Goal: Information Seeking & Learning: Learn about a topic

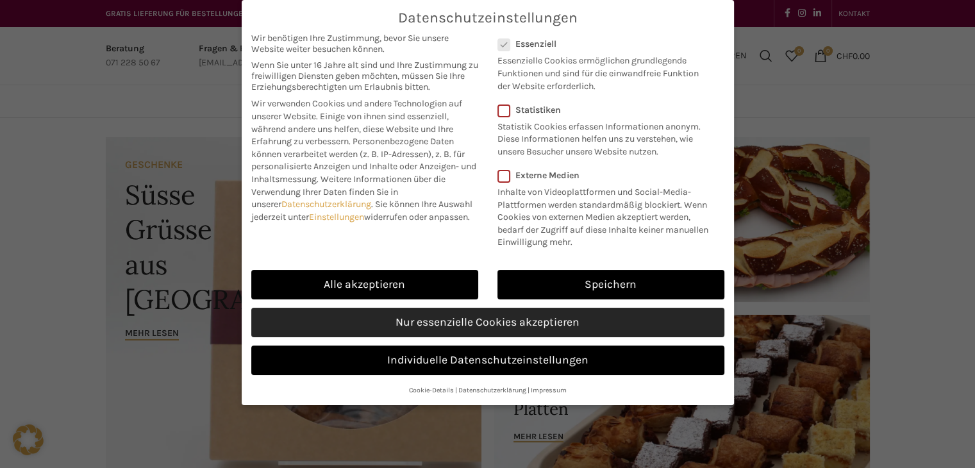
click at [474, 320] on link "Nur essenzielle Cookies akzeptieren" at bounding box center [487, 322] width 473 height 29
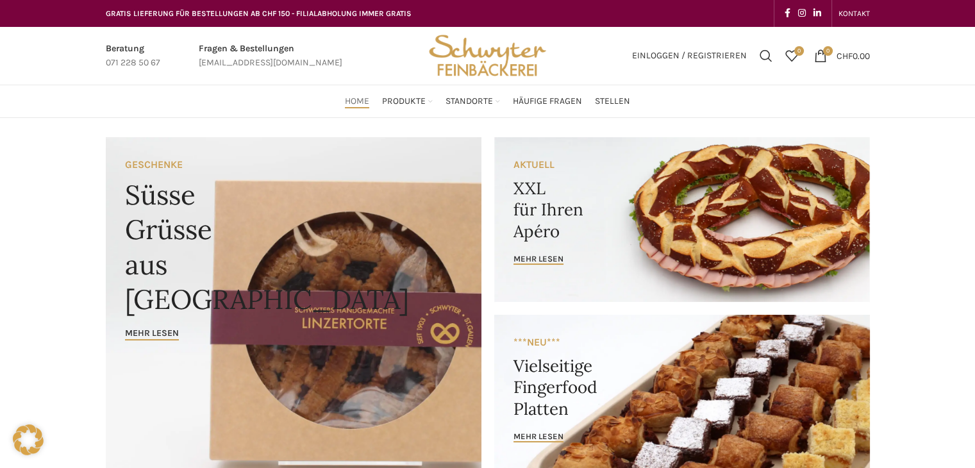
click at [300, 13] on span "GRATIS LIEFERUNG FÜR BESTELLUNGEN AB CHF 150 - FILIALABHOLUNG IMMER GRATIS" at bounding box center [259, 13] width 306 height 9
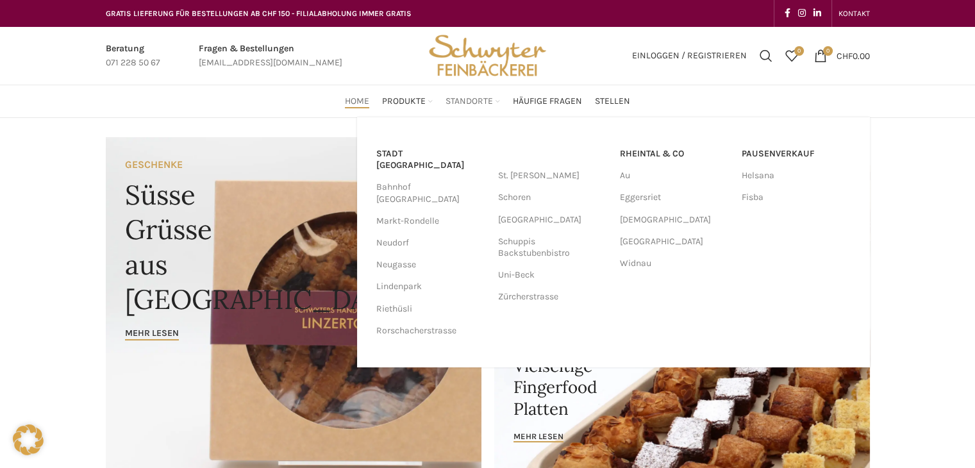
click at [474, 105] on span "Standorte" at bounding box center [469, 102] width 47 height 12
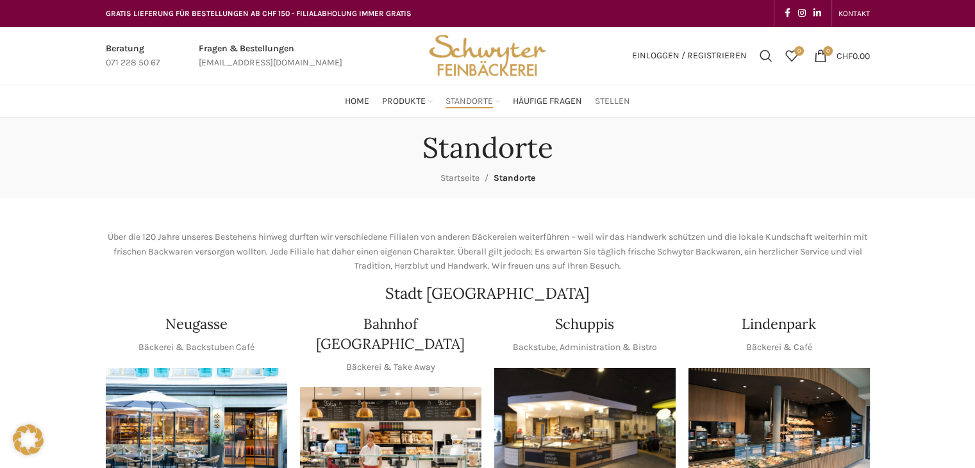
click at [604, 100] on span "Stellen" at bounding box center [612, 102] width 35 height 12
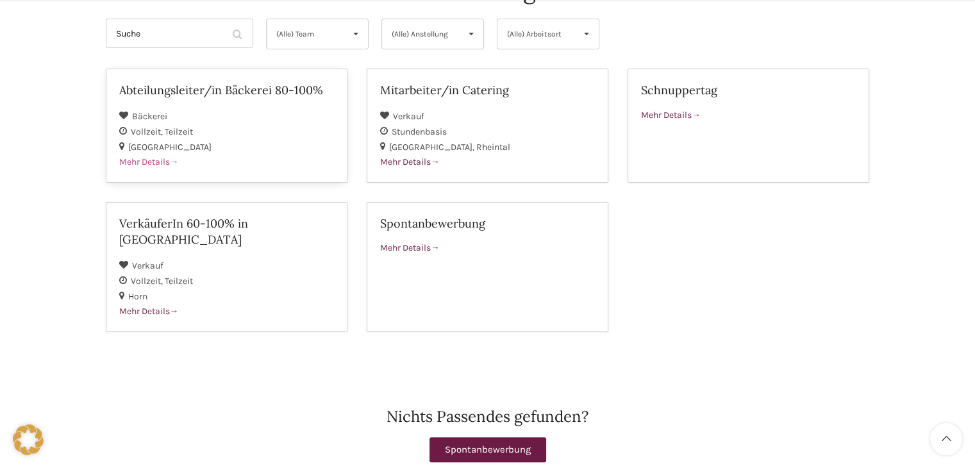
scroll to position [177, 0]
click at [671, 112] on span "Mehr Details" at bounding box center [671, 114] width 60 height 11
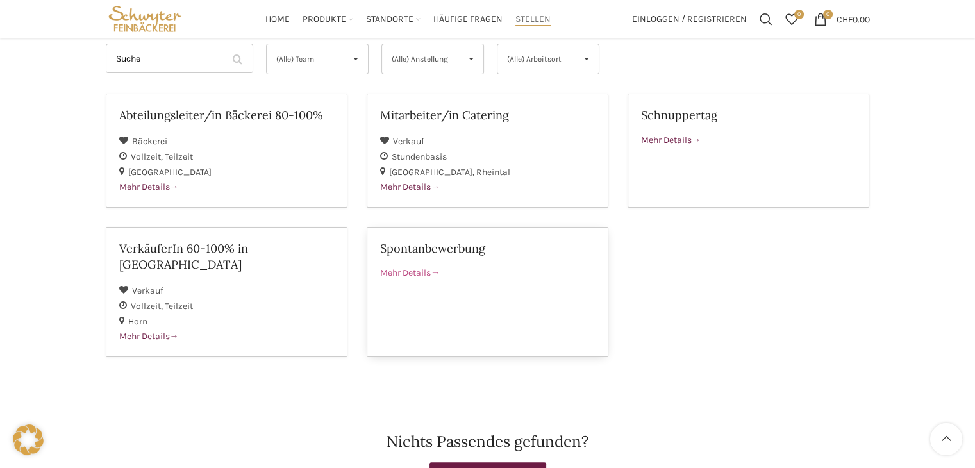
scroll to position [146, 0]
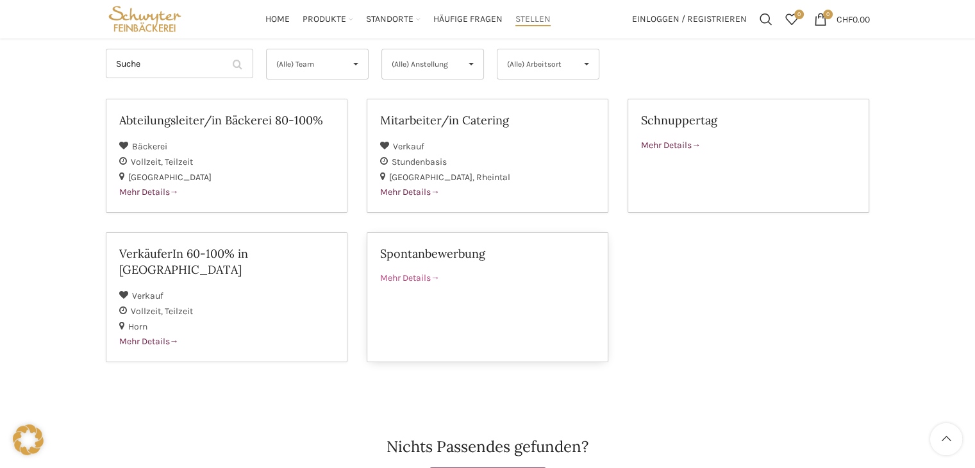
click at [423, 275] on span "Mehr Details" at bounding box center [410, 277] width 60 height 11
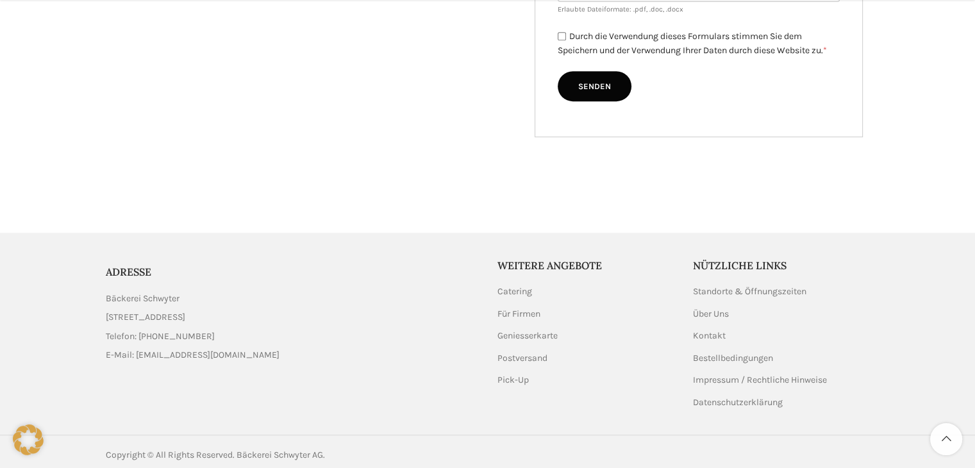
scroll to position [608, 0]
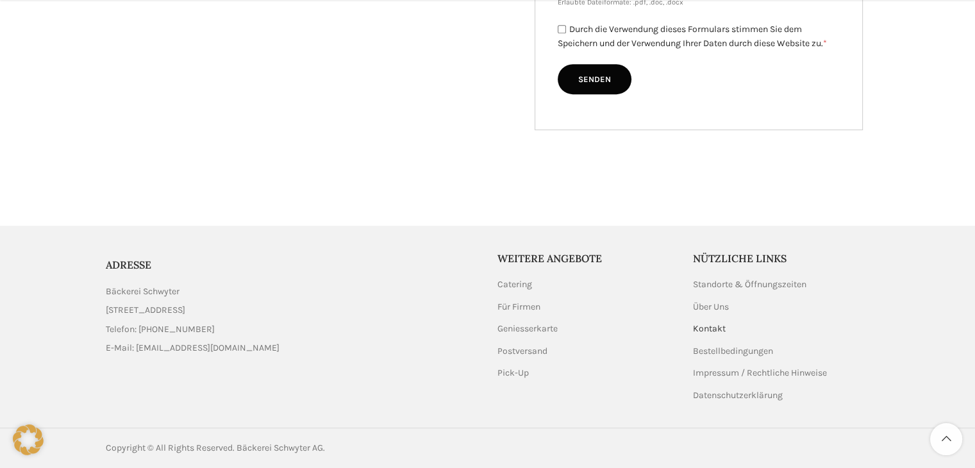
click at [715, 326] on link "Kontakt" at bounding box center [710, 328] width 34 height 13
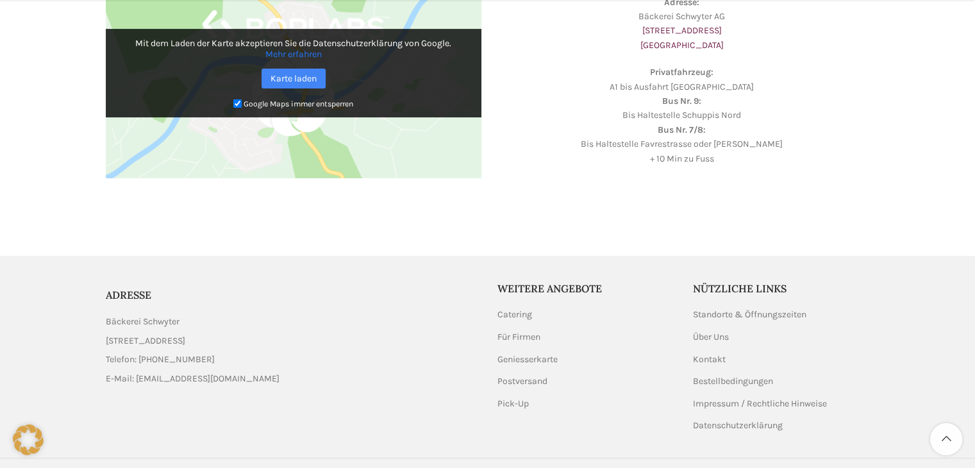
scroll to position [487, 0]
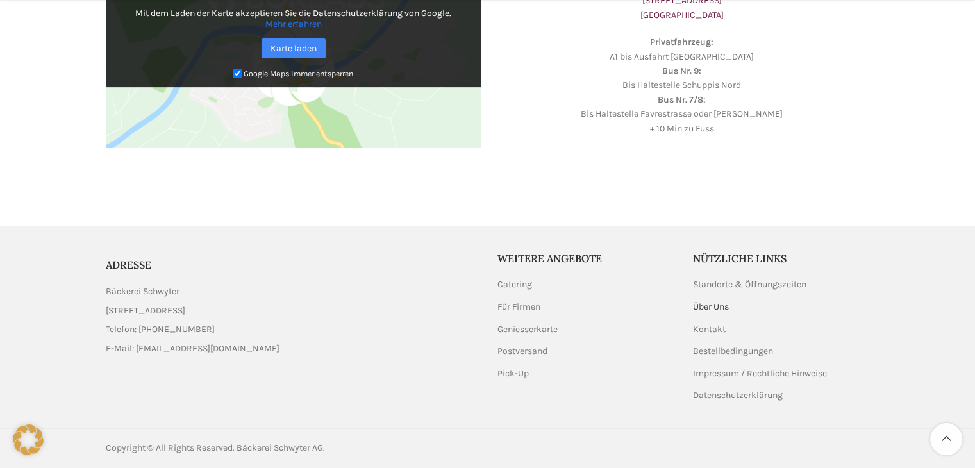
click at [713, 308] on link "Über Uns" at bounding box center [711, 307] width 37 height 13
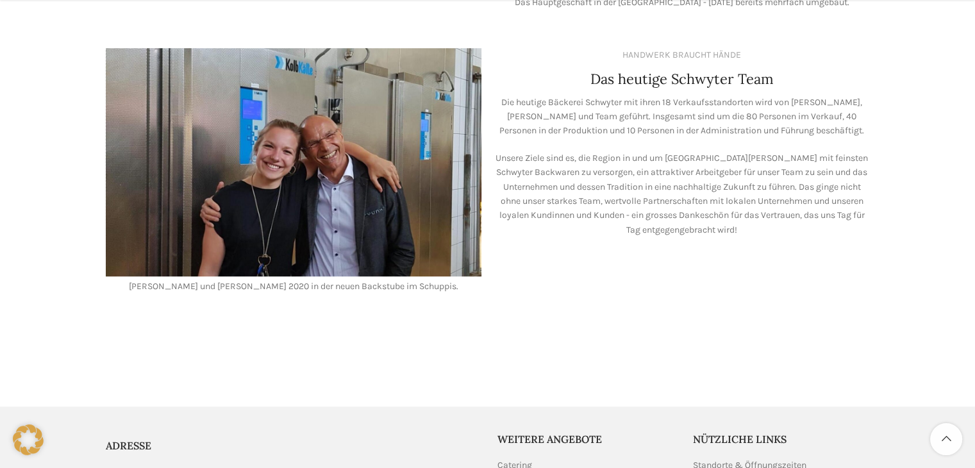
scroll to position [1256, 0]
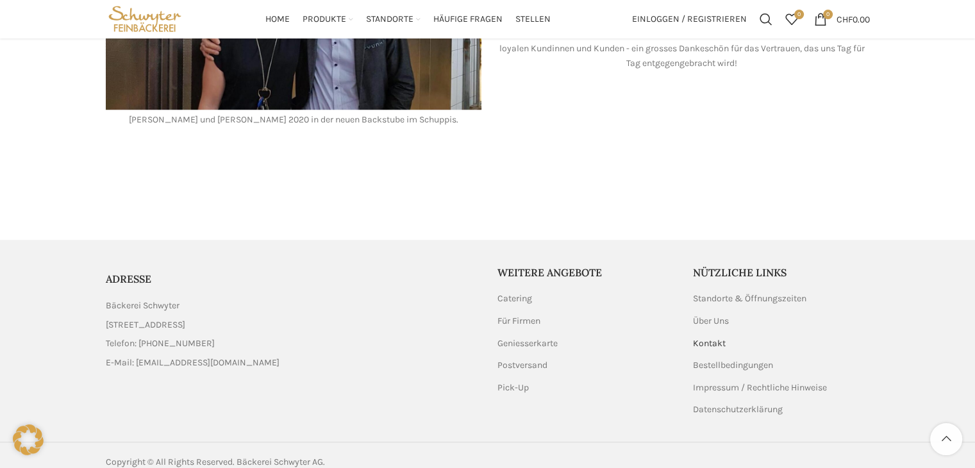
click at [708, 337] on link "Kontakt" at bounding box center [710, 343] width 34 height 13
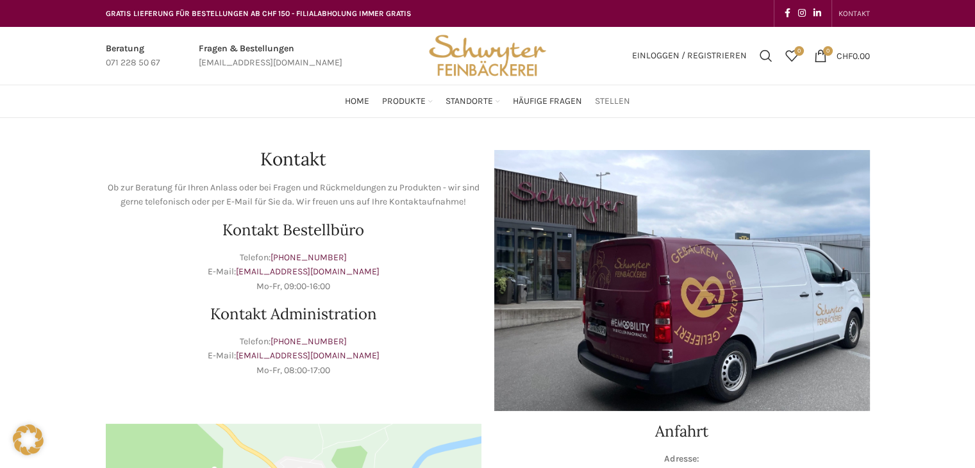
click at [619, 101] on span "Stellen" at bounding box center [612, 102] width 35 height 12
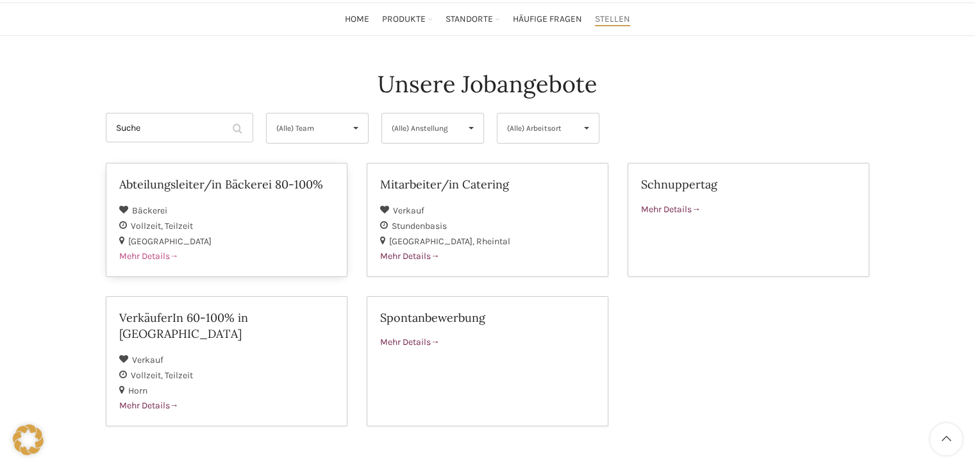
scroll to position [87, 0]
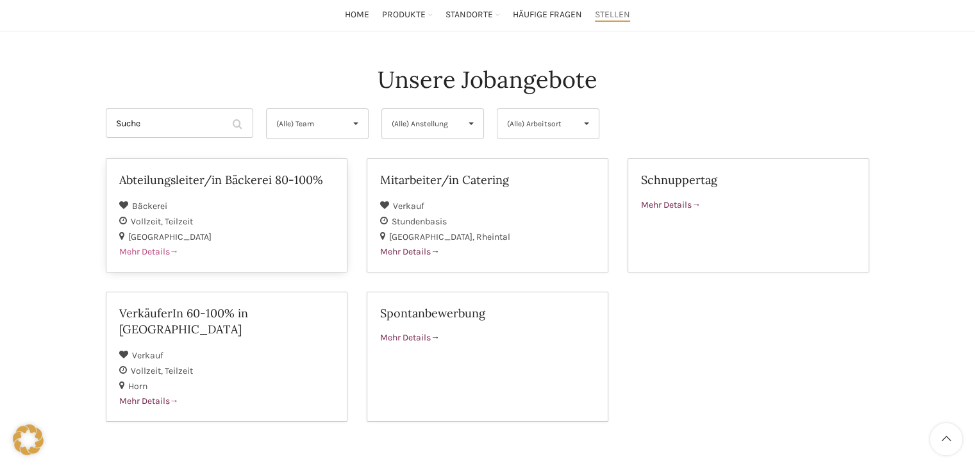
click at [151, 249] on span "Mehr Details" at bounding box center [149, 251] width 60 height 11
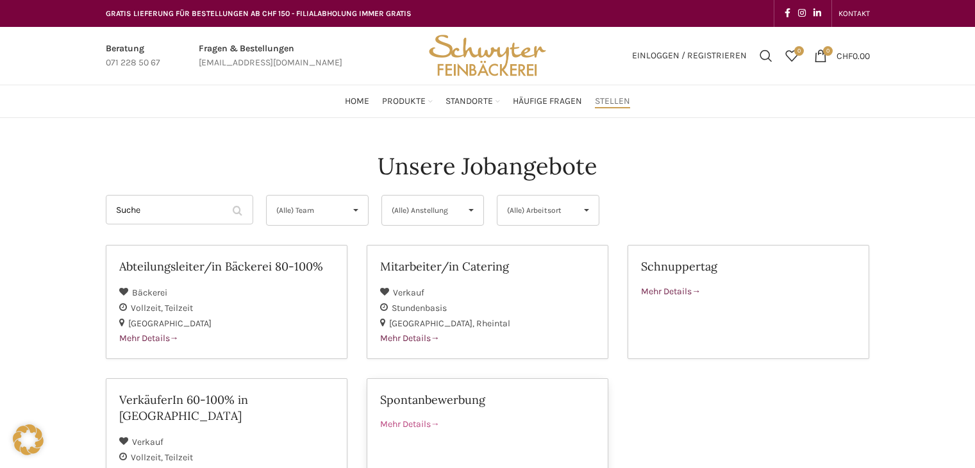
scroll to position [87, 0]
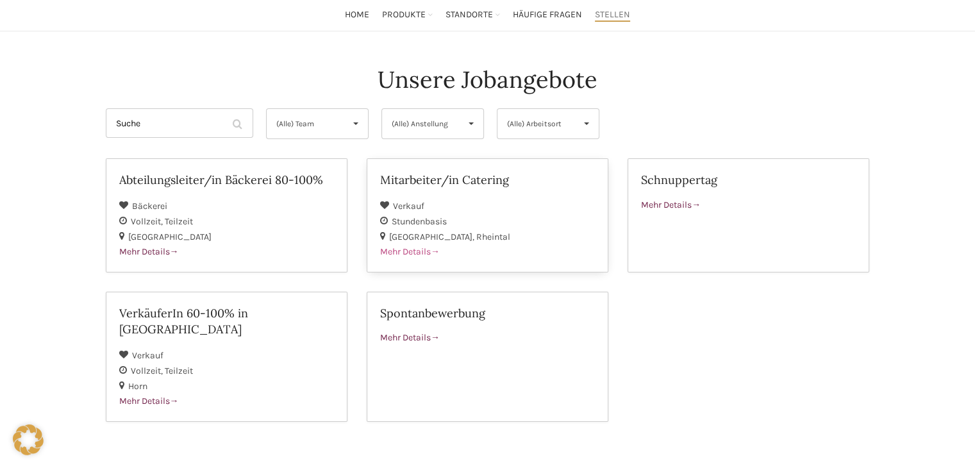
click at [419, 251] on span "Mehr Details" at bounding box center [410, 251] width 60 height 11
click at [260, 321] on div "VerkäuferIn 60-100% in Horn" at bounding box center [226, 326] width 215 height 42
click at [684, 179] on h2 "Schnuppertag" at bounding box center [748, 180] width 215 height 16
click at [426, 310] on h2 "Spontanbewerbung" at bounding box center [487, 313] width 215 height 16
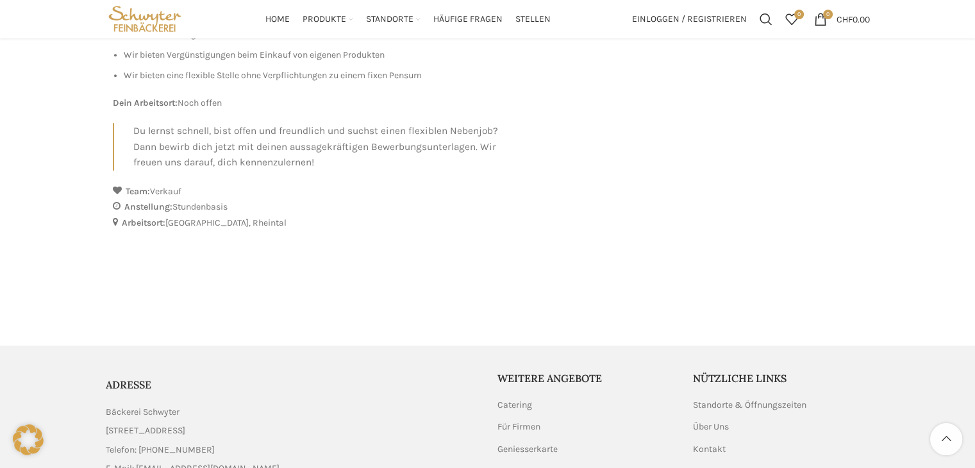
scroll to position [729, 0]
drag, startPoint x: 385, startPoint y: 349, endPoint x: 308, endPoint y: 263, distance: 114.9
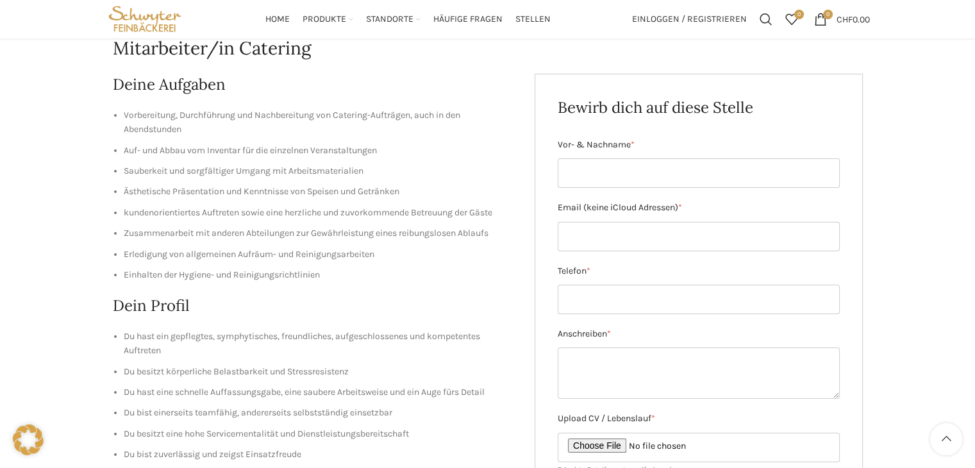
scroll to position [0, 0]
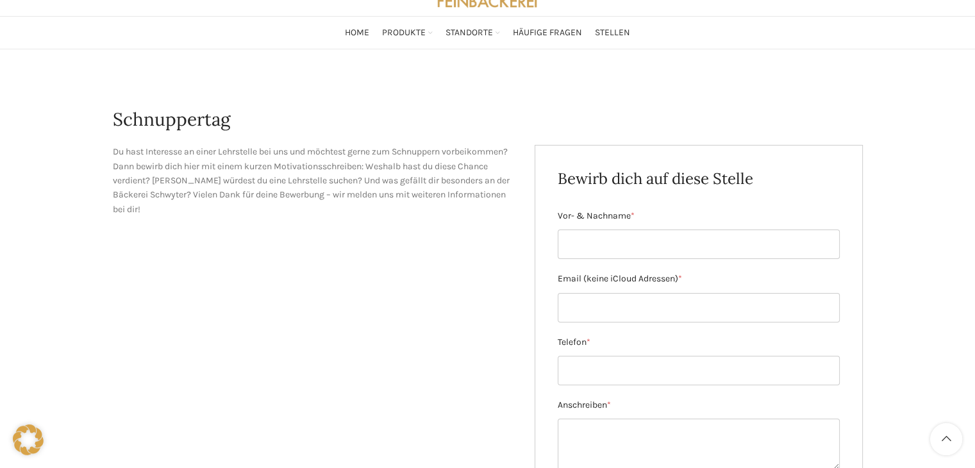
scroll to position [67, 0]
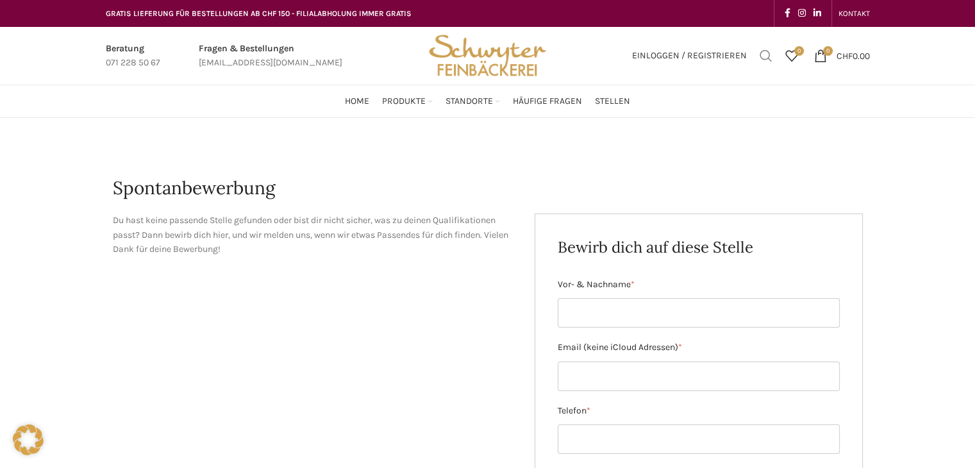
click at [763, 58] on span "Suchen" at bounding box center [766, 55] width 13 height 13
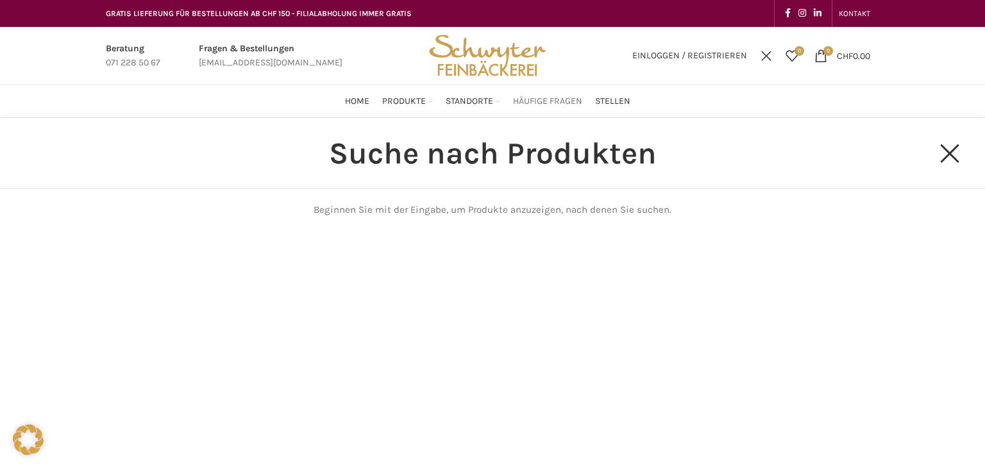
click at [567, 99] on span "Häufige Fragen" at bounding box center [547, 102] width 69 height 12
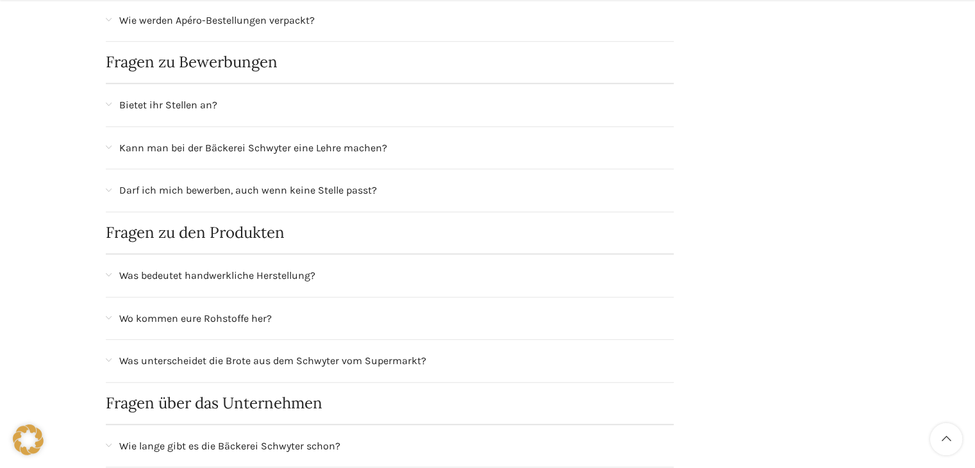
scroll to position [645, 0]
click at [319, 192] on span "Darf ich mich bewerben, auch wenn keine Stelle passt?" at bounding box center [248, 189] width 258 height 17
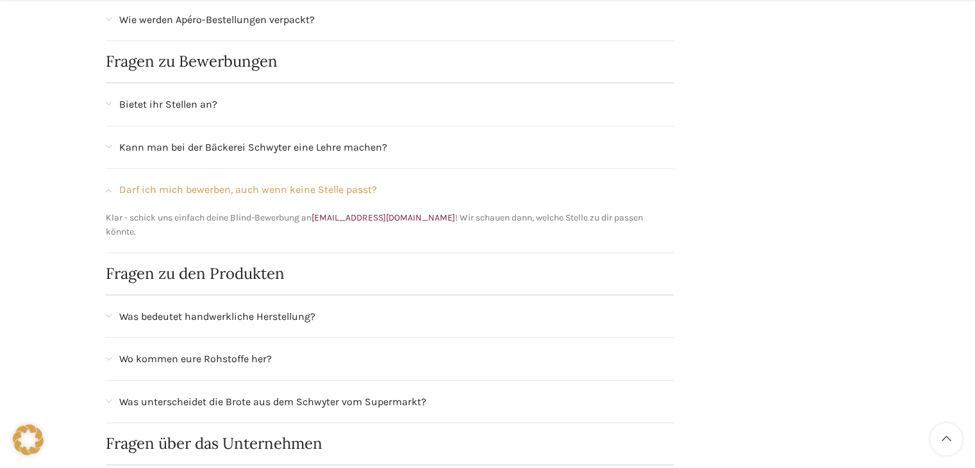
click at [300, 142] on span "Kann man bei der Bäckerei Schwyter eine Lehre machen?" at bounding box center [253, 147] width 268 height 17
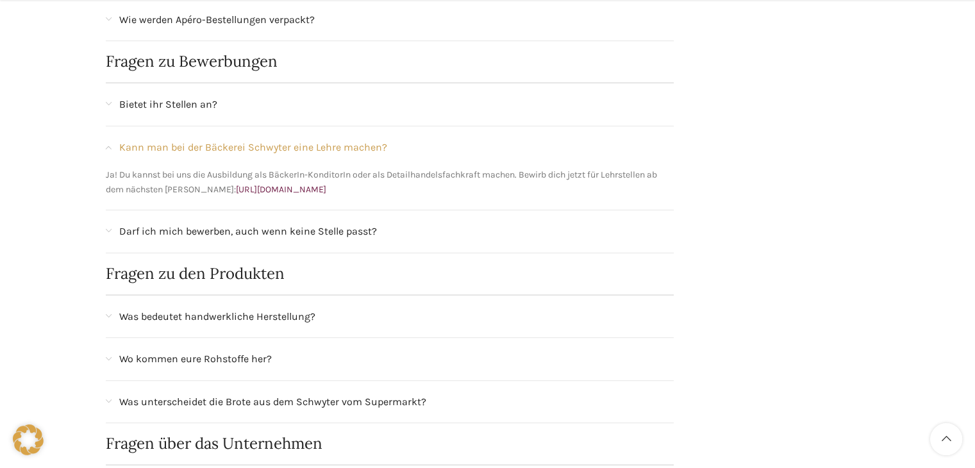
click at [213, 108] on span "Bietet ihr Stellen an?" at bounding box center [168, 104] width 98 height 17
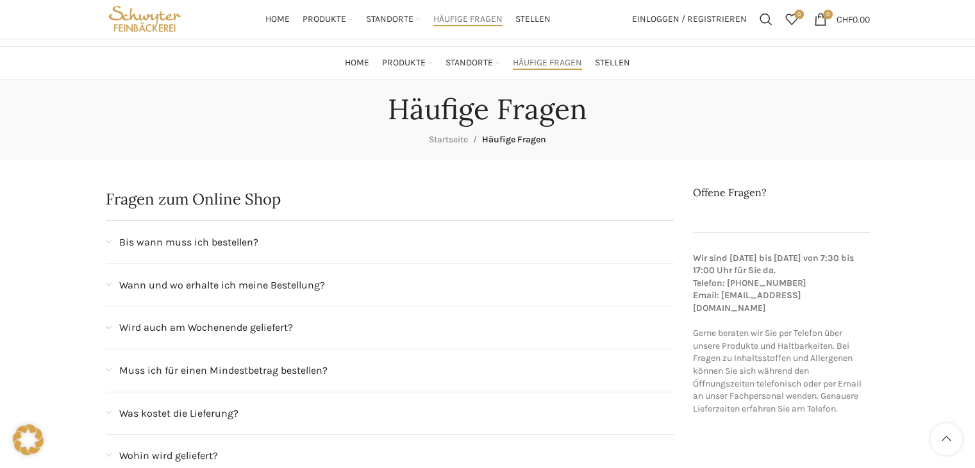
scroll to position [0, 0]
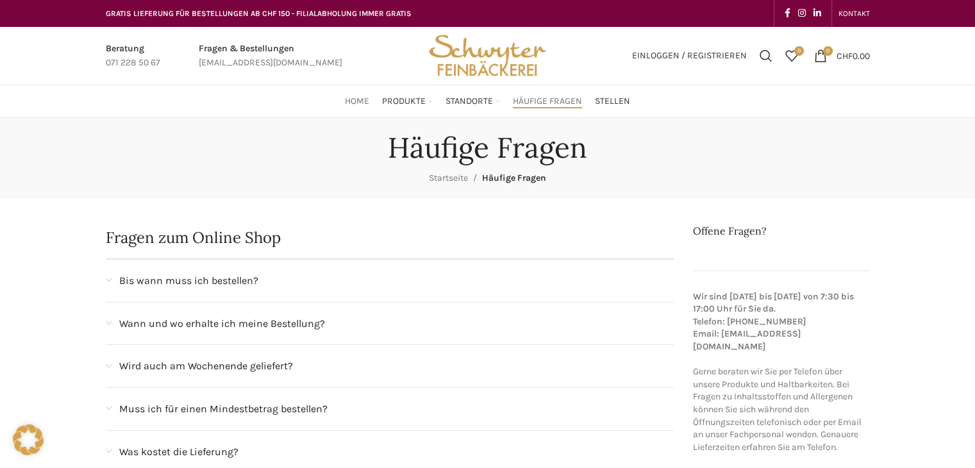
click at [353, 103] on span "Home" at bounding box center [357, 102] width 24 height 12
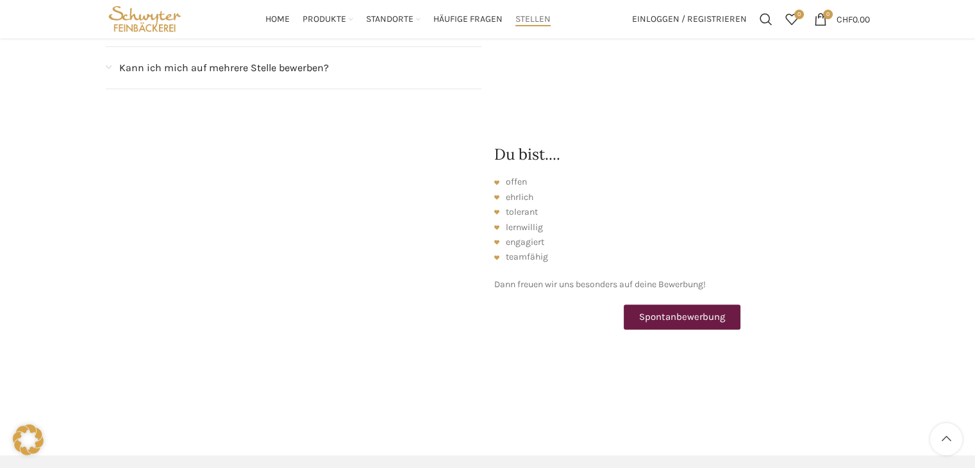
scroll to position [1436, 0]
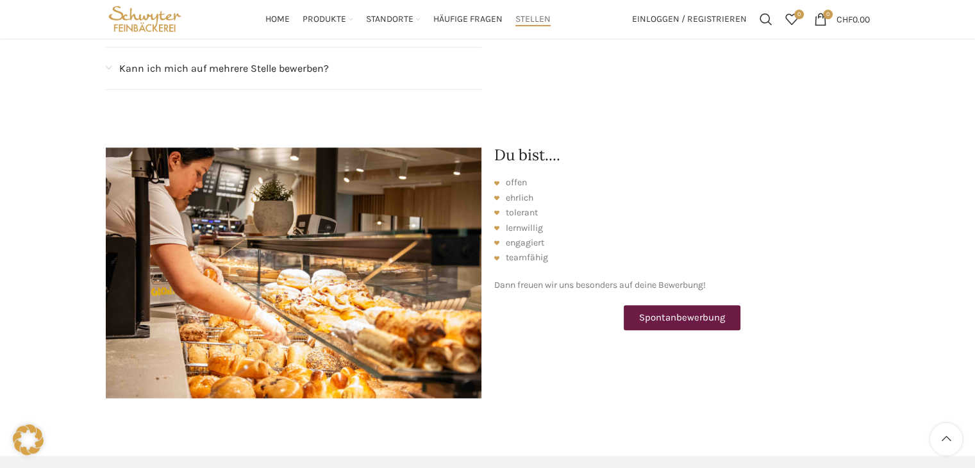
click at [684, 305] on link "Spontanbewerbung" at bounding box center [682, 317] width 117 height 25
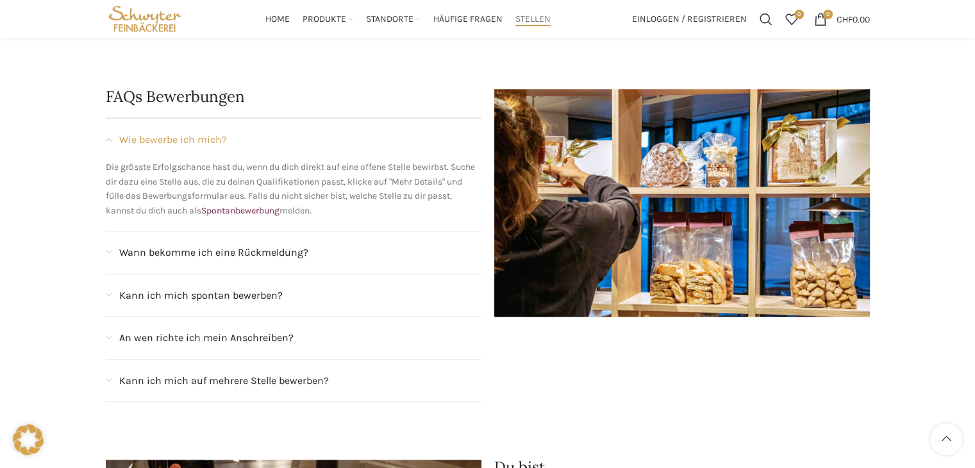
scroll to position [1124, 0]
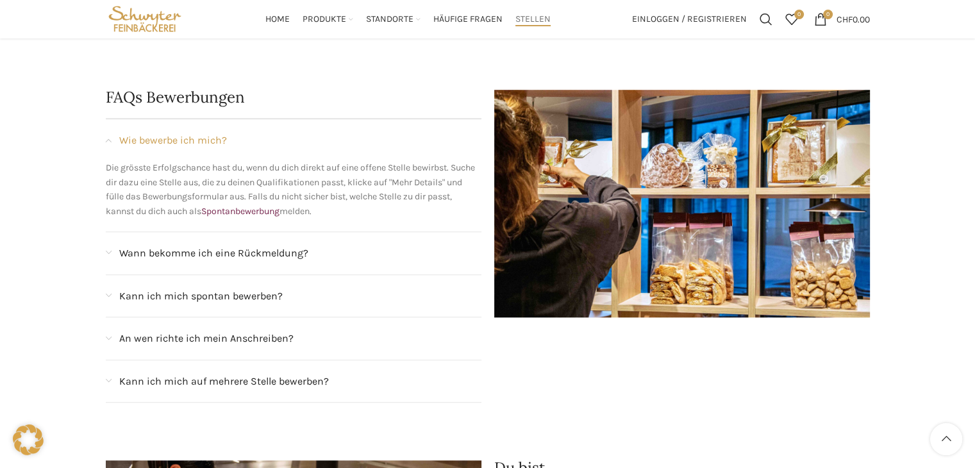
click at [244, 330] on span "An wen richte ich mein Anschreiben?" at bounding box center [206, 338] width 174 height 17
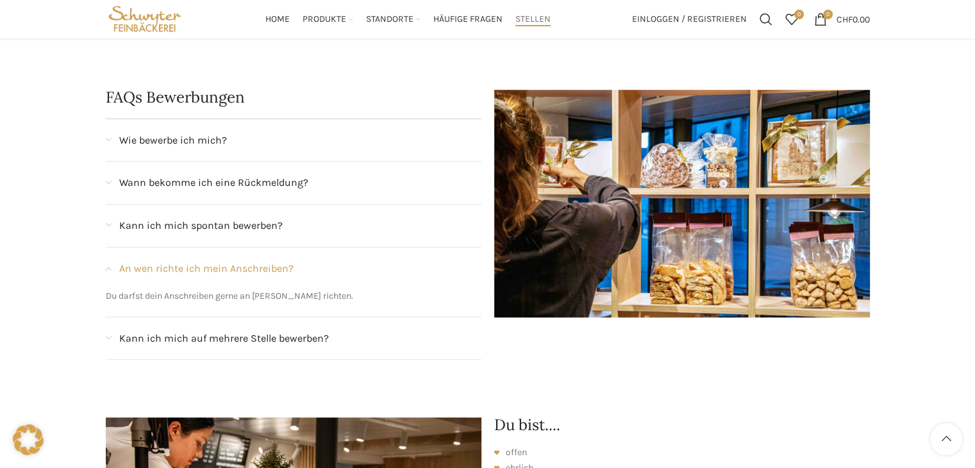
click at [246, 330] on span "Kann ich mich auf mehrere Stelle bewerben?" at bounding box center [224, 338] width 210 height 17
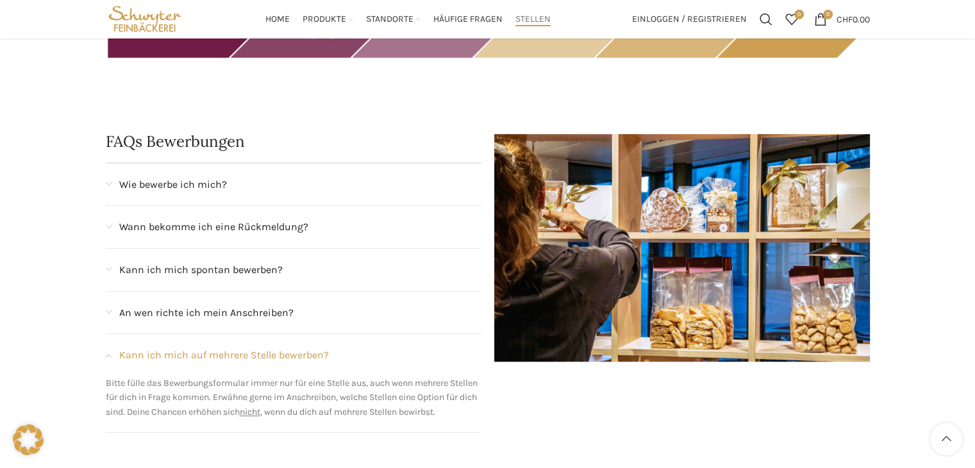
scroll to position [1075, 0]
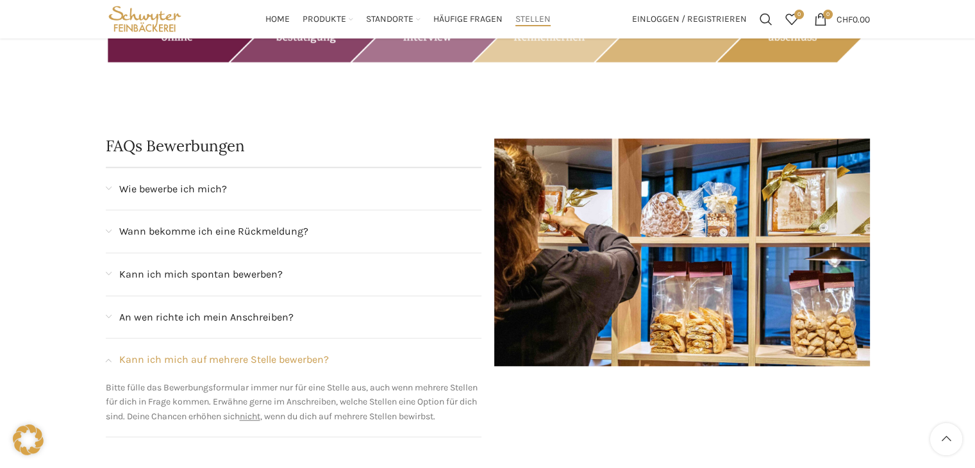
click at [198, 181] on span "Wie bewerbe ich mich?" at bounding box center [173, 189] width 108 height 17
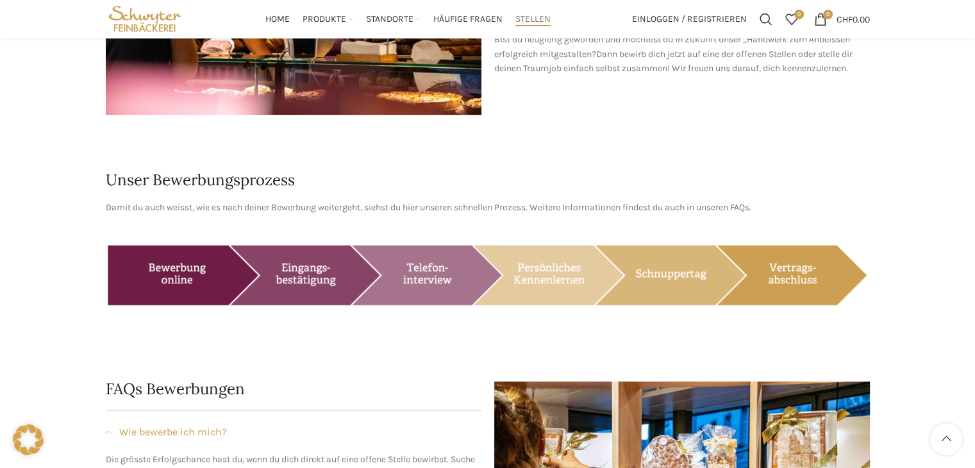
scroll to position [831, 0]
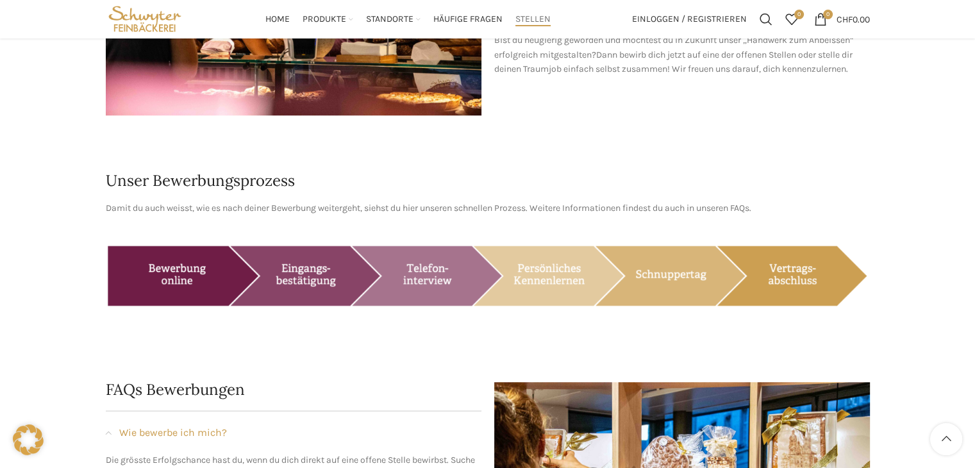
click at [431, 257] on img at bounding box center [488, 276] width 764 height 96
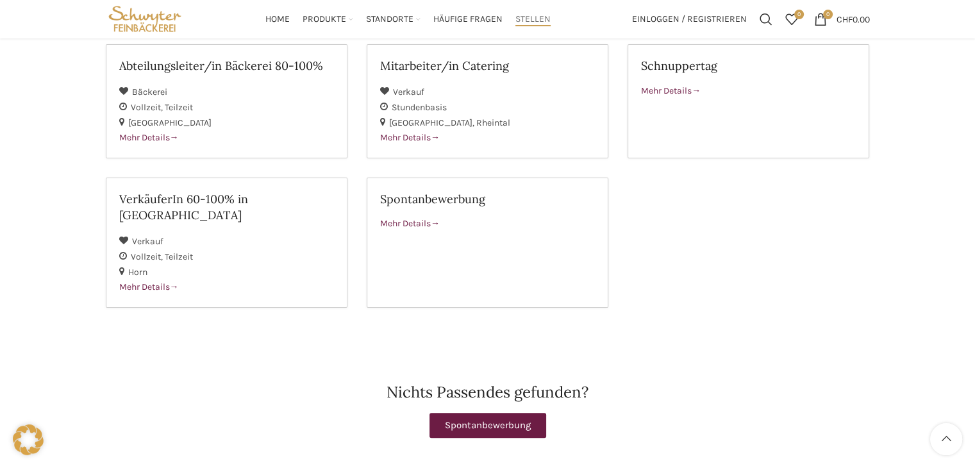
scroll to position [197, 0]
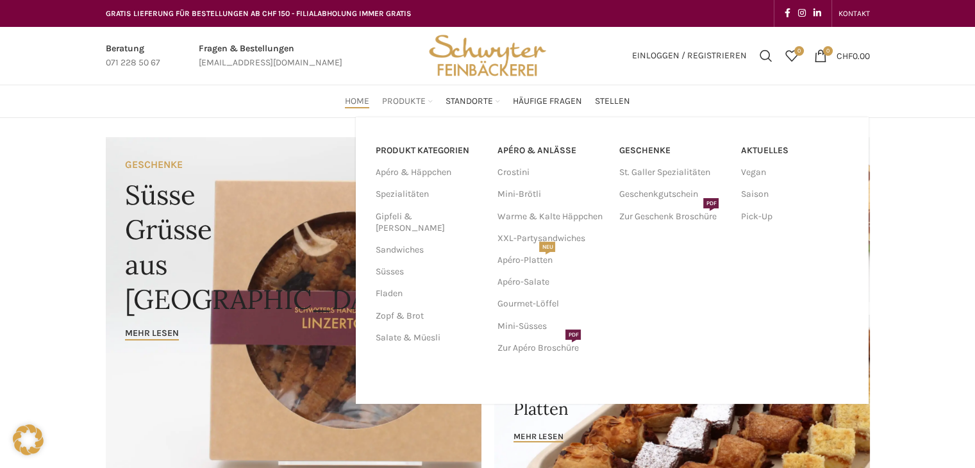
click at [412, 94] on link "Produkte" at bounding box center [407, 101] width 51 height 26
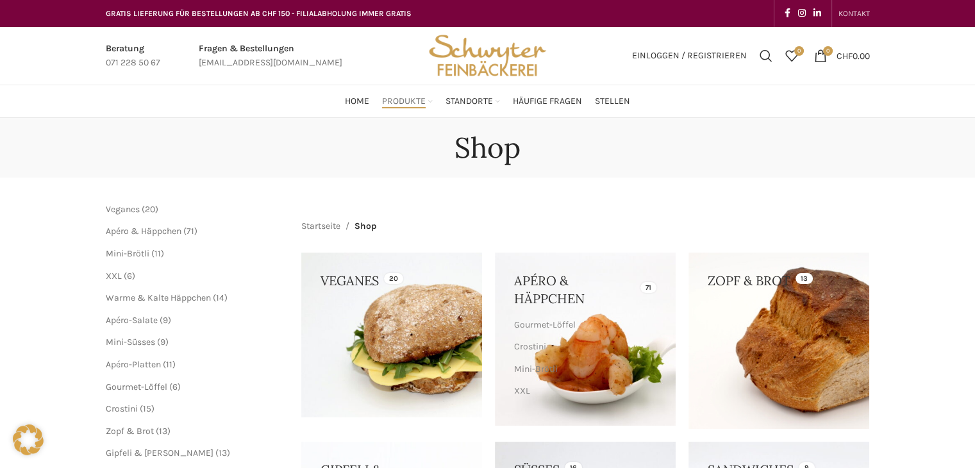
click at [856, 13] on span "KONTAKT" at bounding box center [853, 13] width 31 height 9
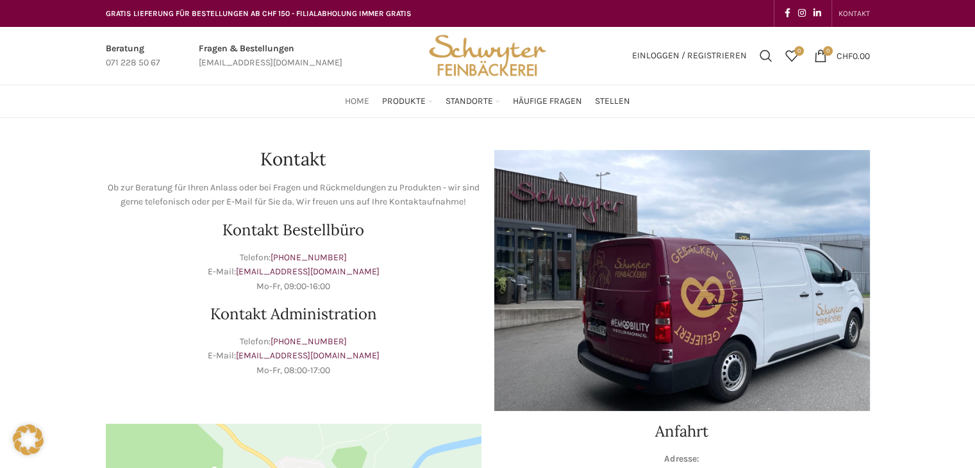
click at [356, 101] on span "Home" at bounding box center [357, 102] width 24 height 12
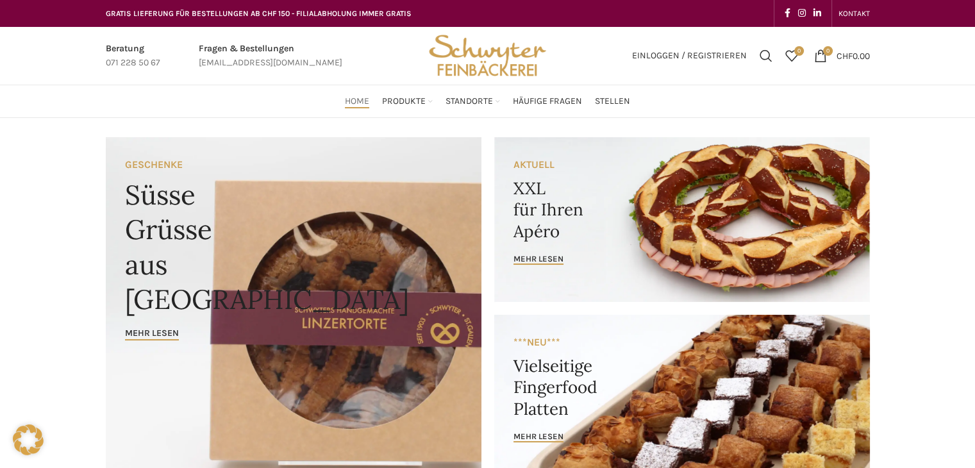
click at [359, 99] on span "Home" at bounding box center [357, 102] width 24 height 12
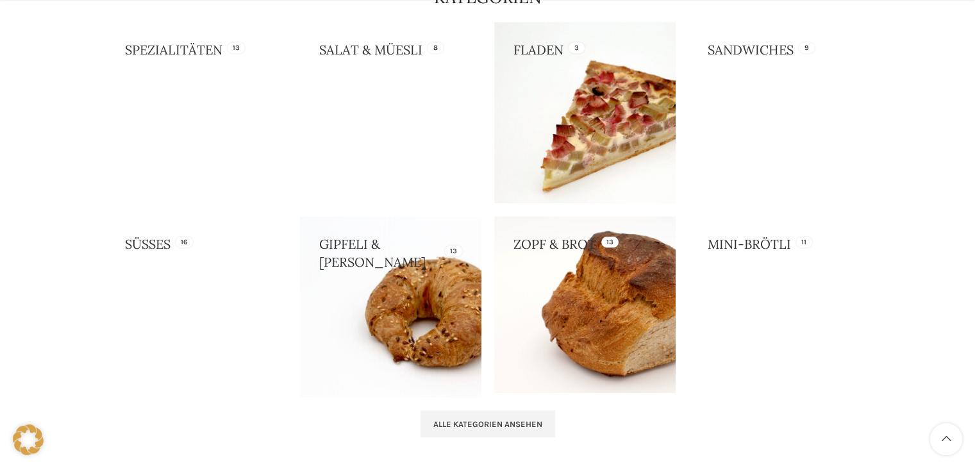
scroll to position [1412, 0]
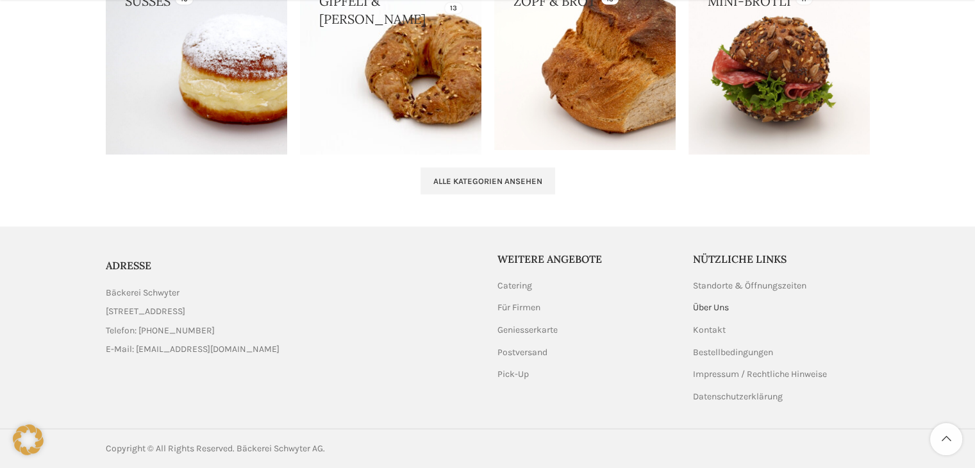
click at [713, 304] on link "Über Uns" at bounding box center [711, 307] width 37 height 13
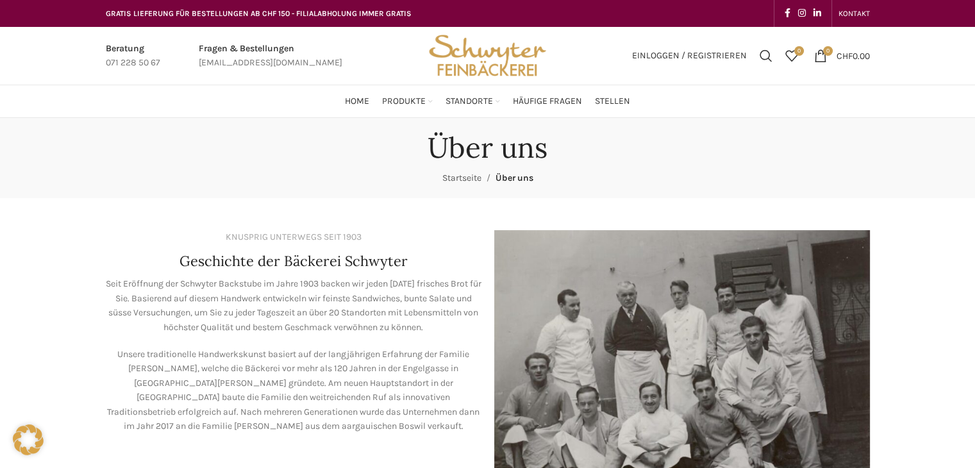
click at [467, 179] on link "Startseite" at bounding box center [461, 177] width 39 height 11
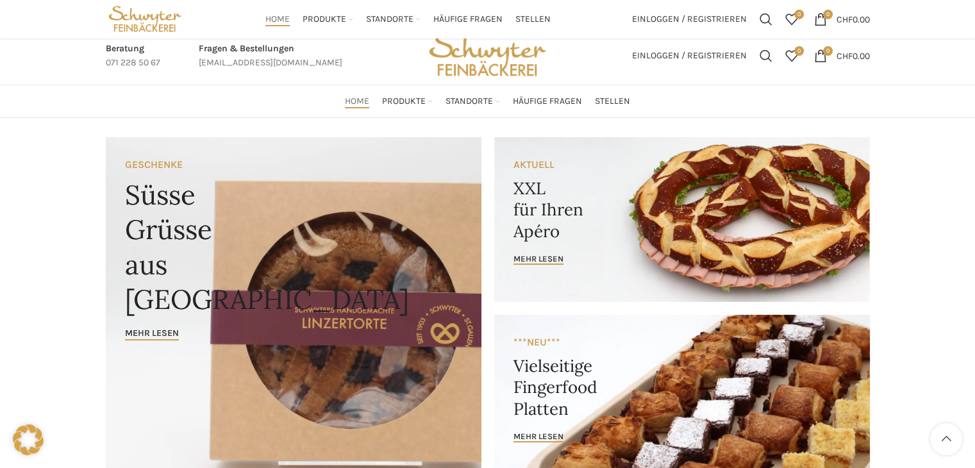
scroll to position [1472, 0]
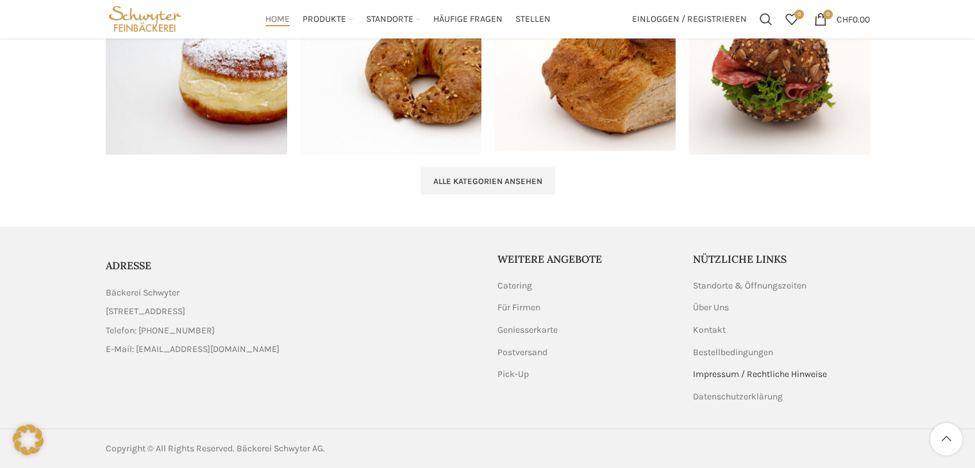
click at [715, 374] on link "Impressum / Rechtliche Hinweise" at bounding box center [760, 374] width 135 height 13
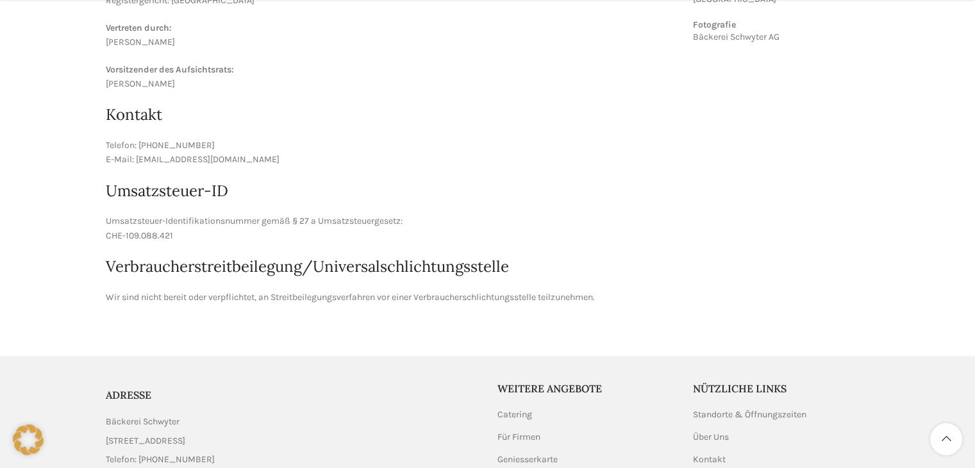
scroll to position [465, 0]
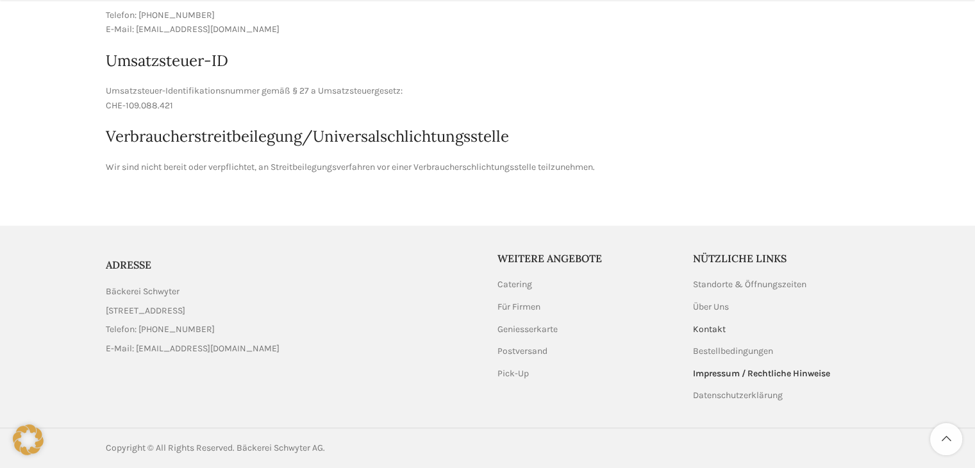
click at [712, 331] on link "Kontakt" at bounding box center [710, 329] width 34 height 13
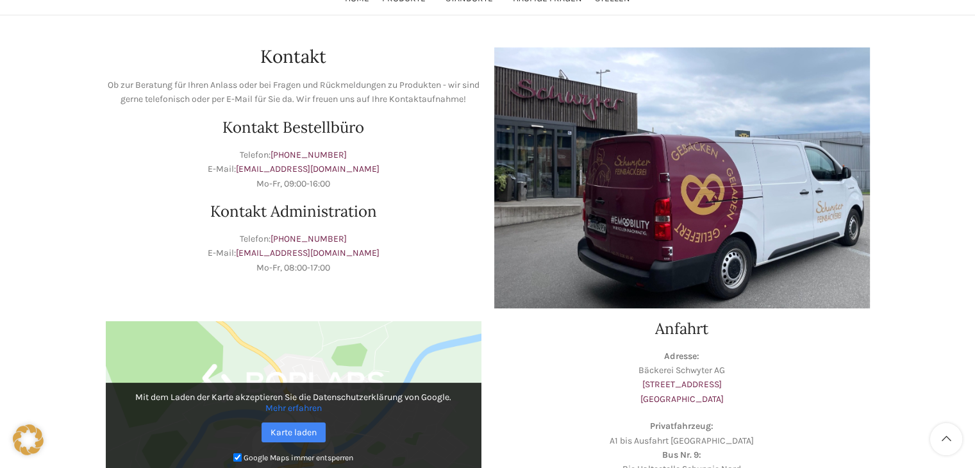
scroll to position [103, 0]
